Goal: Check status: Check status

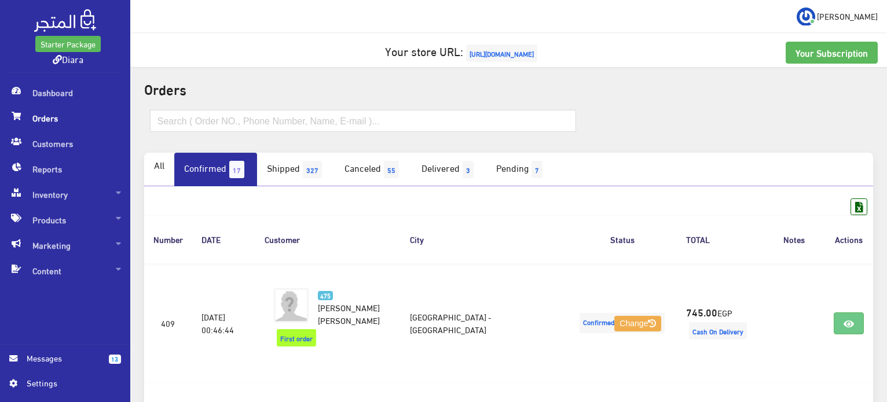
click at [66, 115] on span "Orders" at bounding box center [65, 117] width 112 height 25
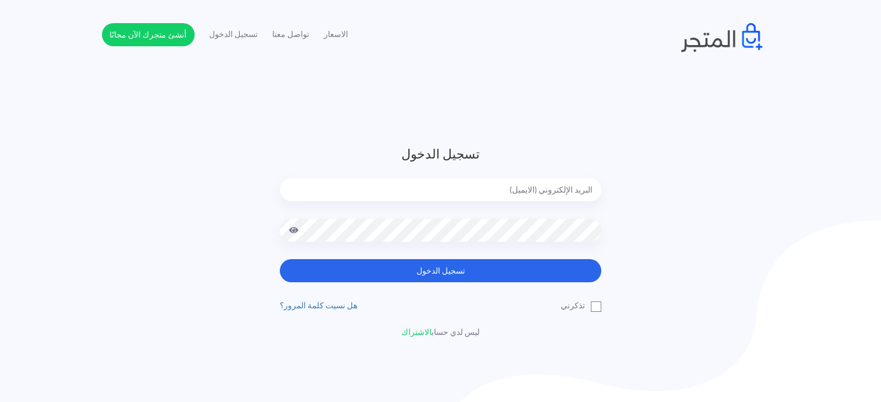
click at [503, 196] on input "email" at bounding box center [440, 189] width 321 height 23
type input "diaraest2024@gmail.com"
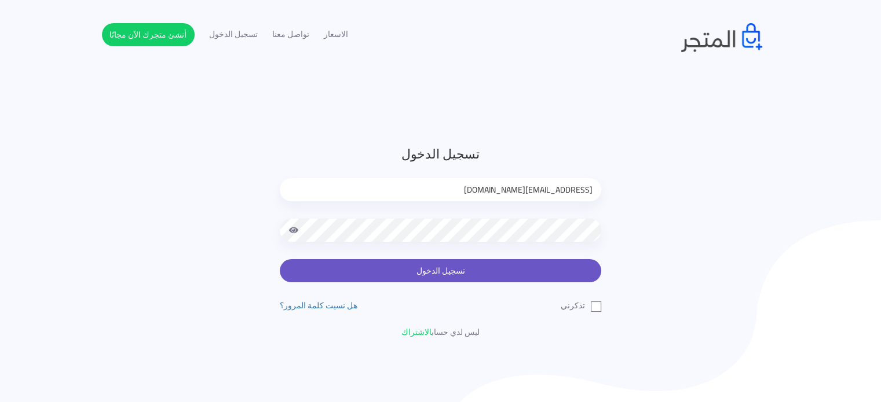
click at [453, 276] on button "تسجيل الدخول" at bounding box center [440, 270] width 321 height 23
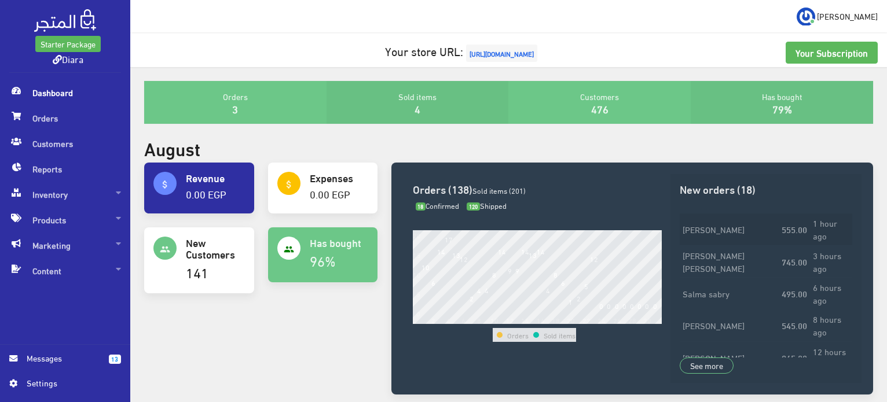
click at [749, 242] on td "[PERSON_NAME]" at bounding box center [729, 230] width 99 height 32
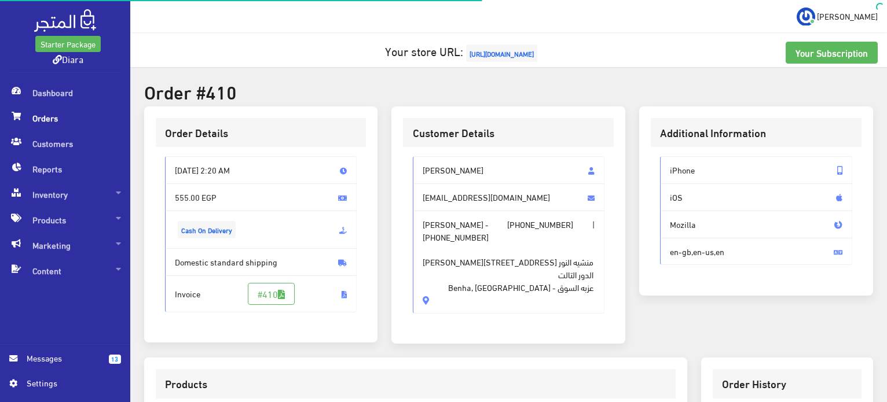
scroll to position [328, 0]
